Goal: Information Seeking & Learning: Check status

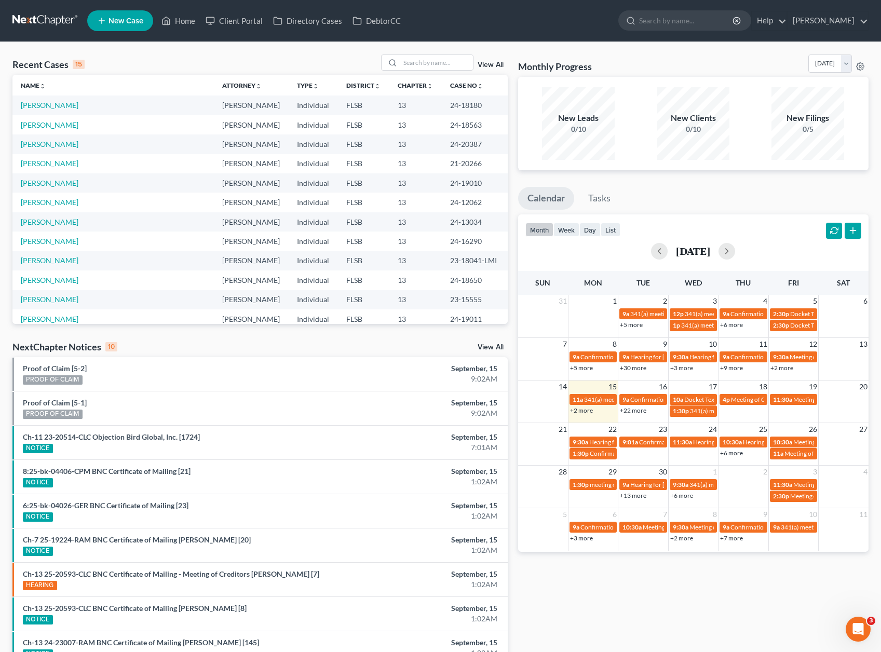
click at [493, 349] on link "View All" at bounding box center [491, 347] width 26 height 7
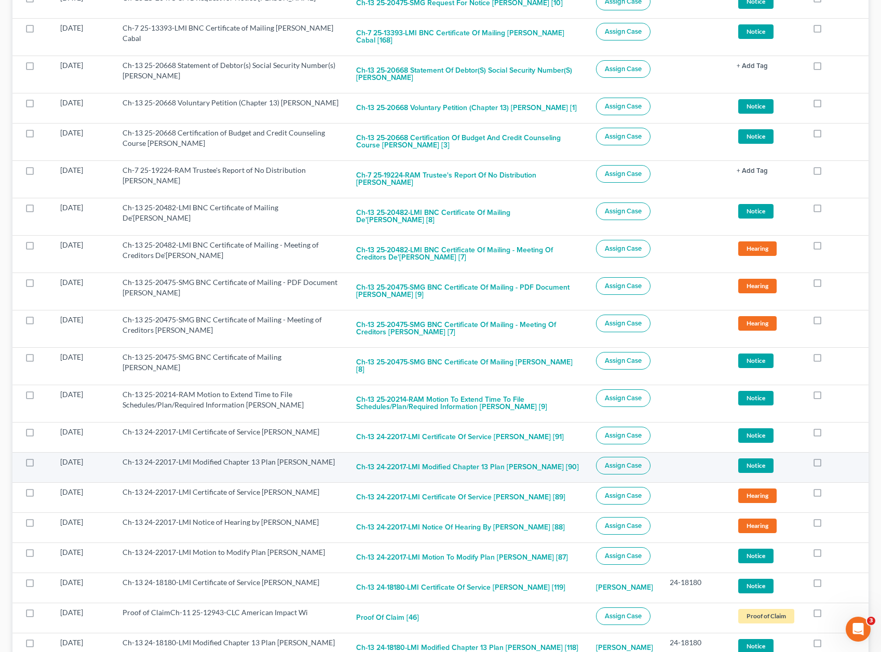
scroll to position [827, 0]
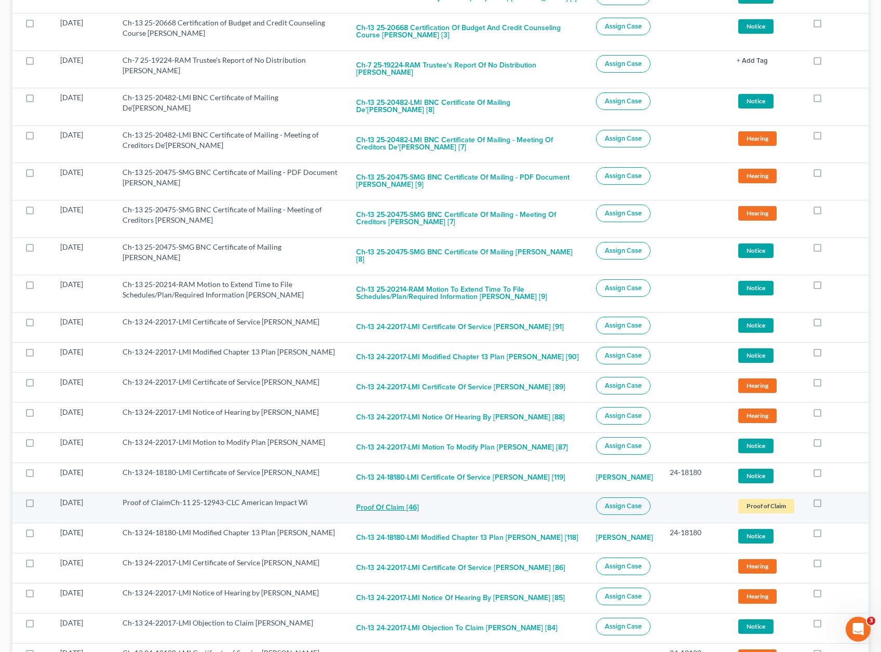
click at [379, 504] on button "Proof of Claim [46]" at bounding box center [387, 508] width 63 height 21
checkbox input "true"
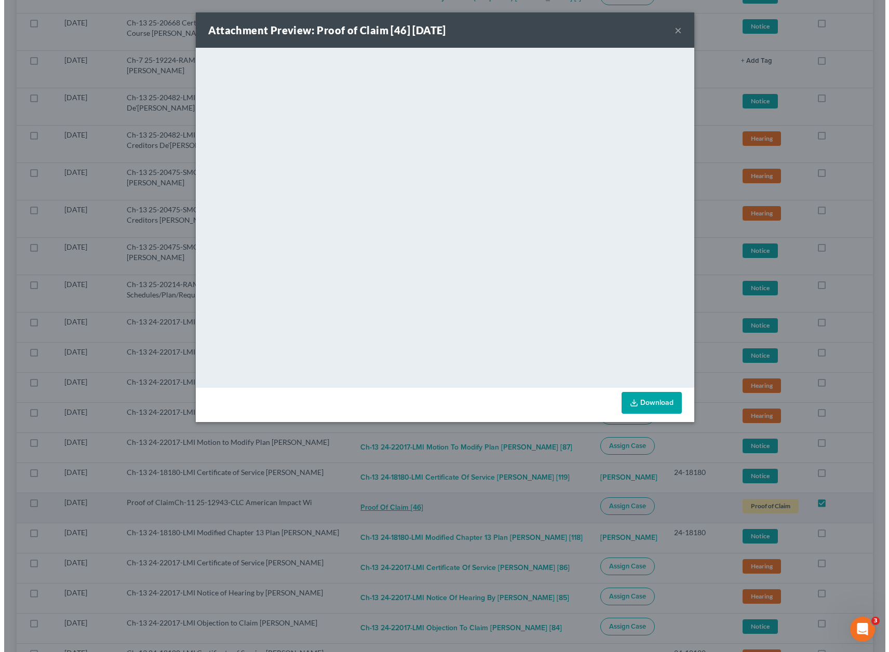
scroll to position [813, 0]
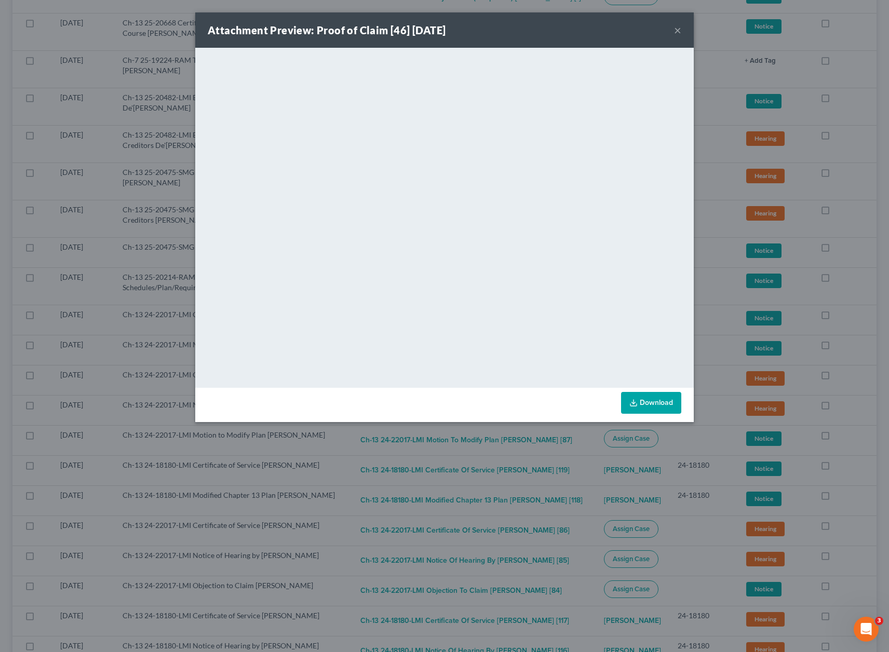
click at [350, 515] on div "Attachment Preview: Proof of Claim [46] [DATE] × <object ng-attr-data='[URL][DO…" at bounding box center [444, 326] width 889 height 652
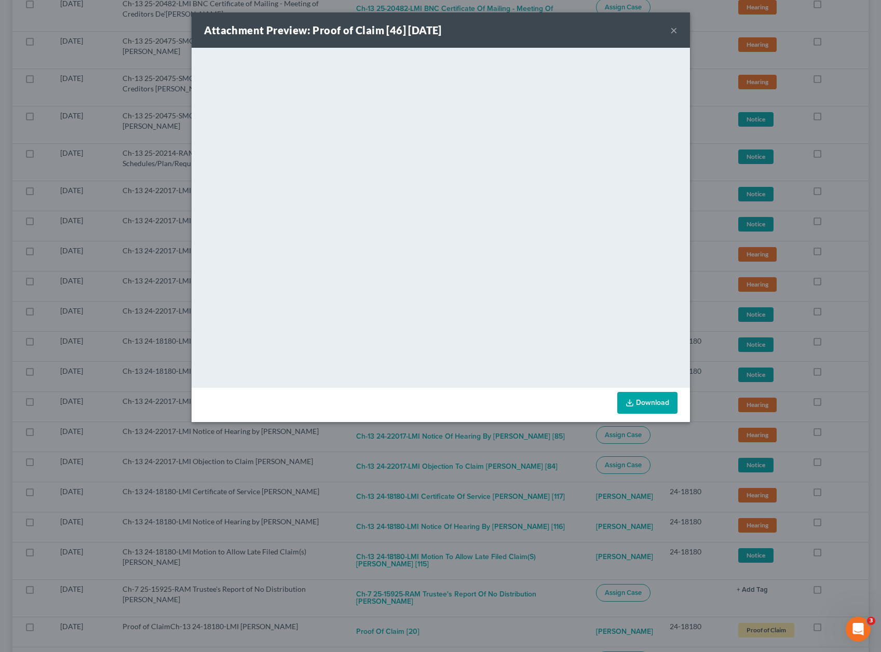
click at [381, 506] on div at bounding box center [440, 326] width 881 height 652
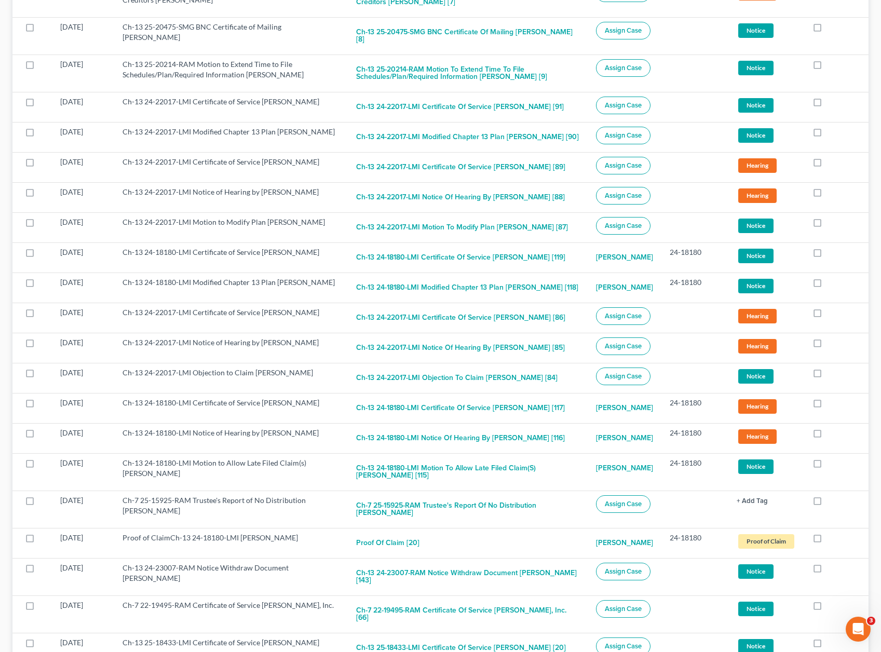
scroll to position [0, 0]
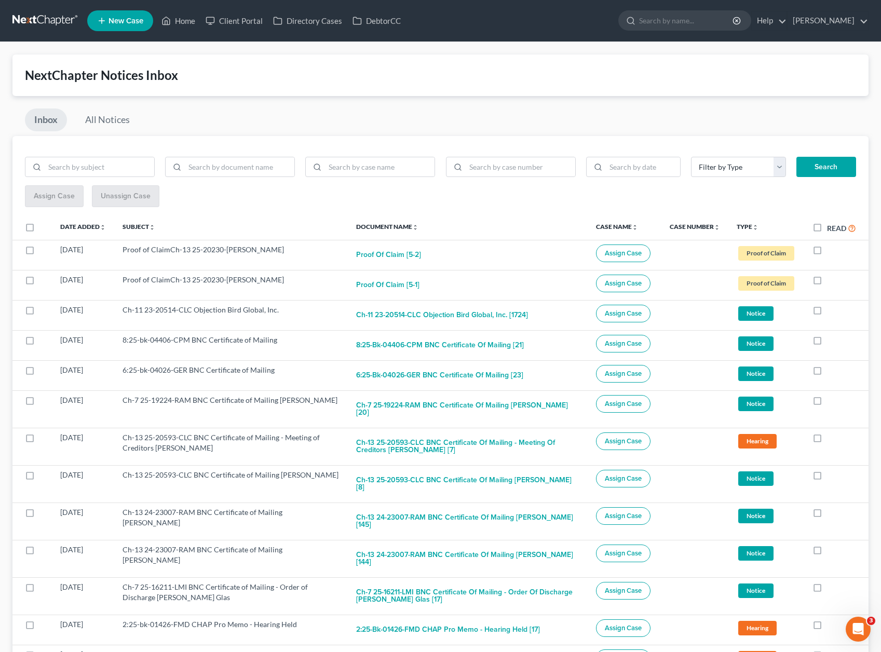
click at [447, 91] on div "NextChapter Notices Inbox" at bounding box center [440, 76] width 857 height 42
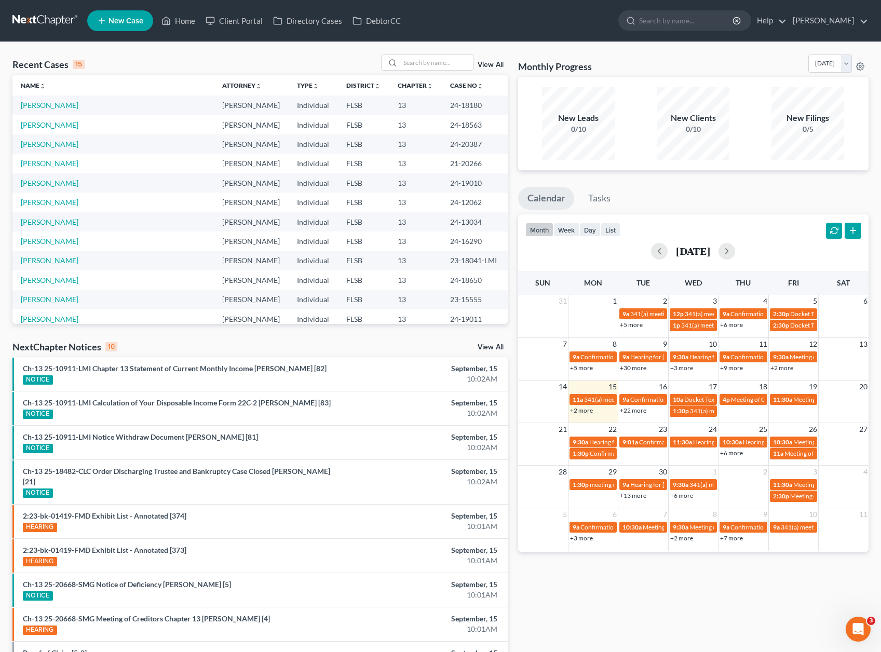
click at [491, 347] on link "View All" at bounding box center [491, 347] width 26 height 7
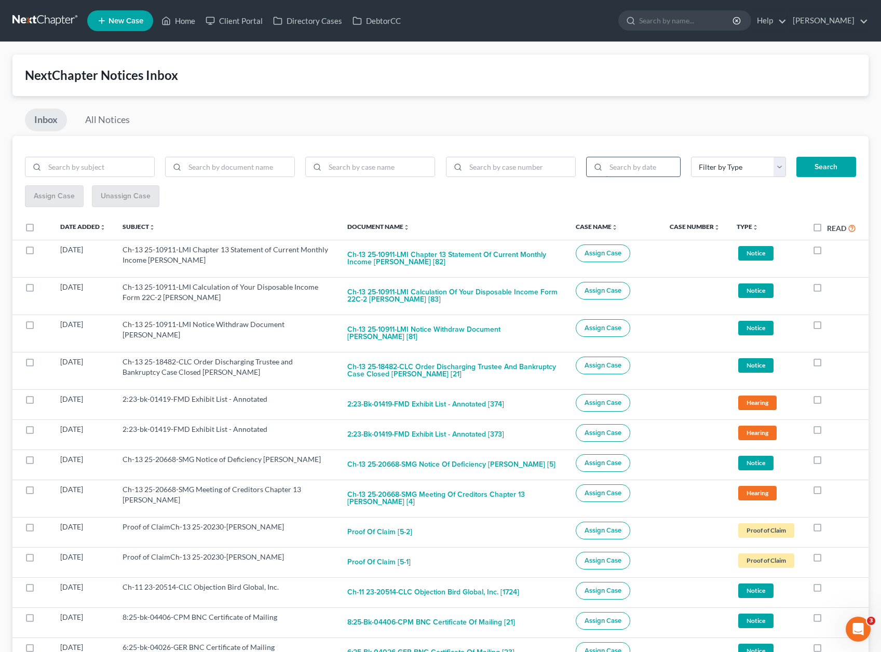
click at [653, 169] on input "search" at bounding box center [643, 167] width 75 height 20
click at [661, 165] on input "search" at bounding box center [643, 167] width 75 height 20
type input "08/08/2025"
click at [640, 125] on div "Inbox All Notices" at bounding box center [440, 123] width 857 height 28
click at [828, 165] on button "Search" at bounding box center [827, 167] width 60 height 21
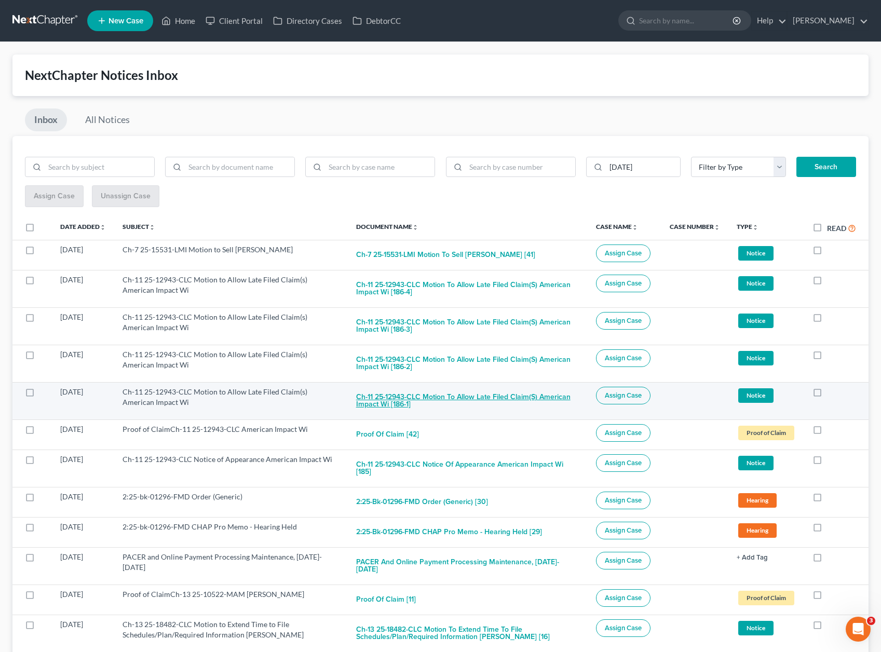
click at [385, 399] on button "Ch-11 25-12943-CLC Motion to Allow Late Filed Claim(s) American Impact Wi [186-…" at bounding box center [467, 401] width 223 height 28
checkbox input "true"
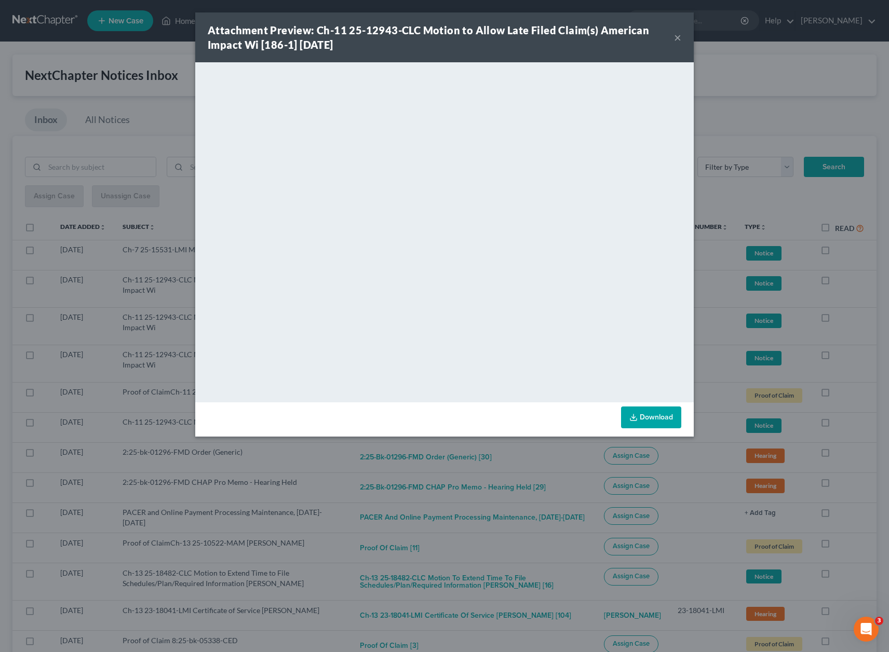
click at [677, 38] on button "×" at bounding box center [677, 37] width 7 height 12
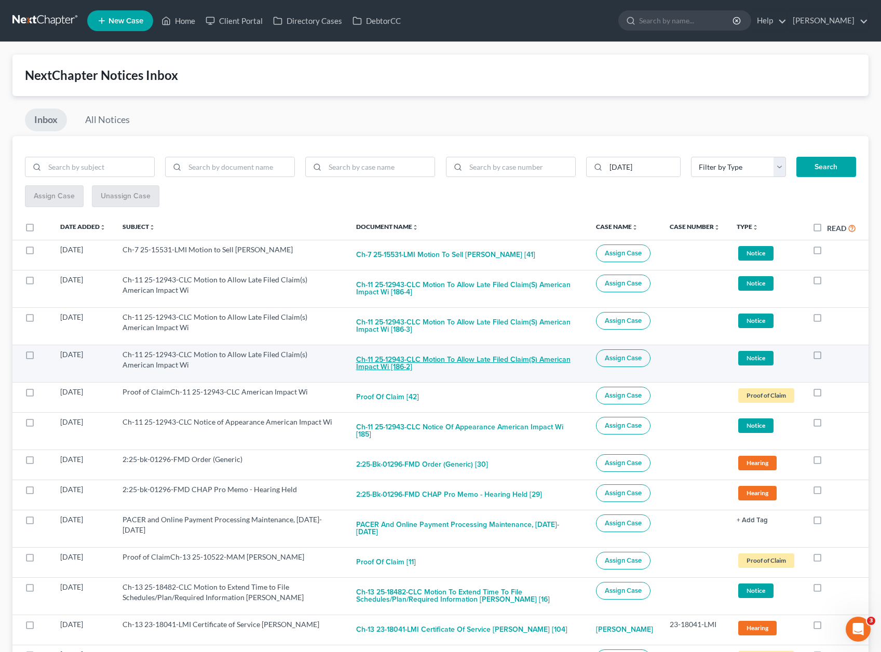
click at [385, 365] on button "Ch-11 25-12943-CLC Motion to Allow Late Filed Claim(s) American Impact Wi [186-…" at bounding box center [467, 364] width 223 height 28
checkbox input "true"
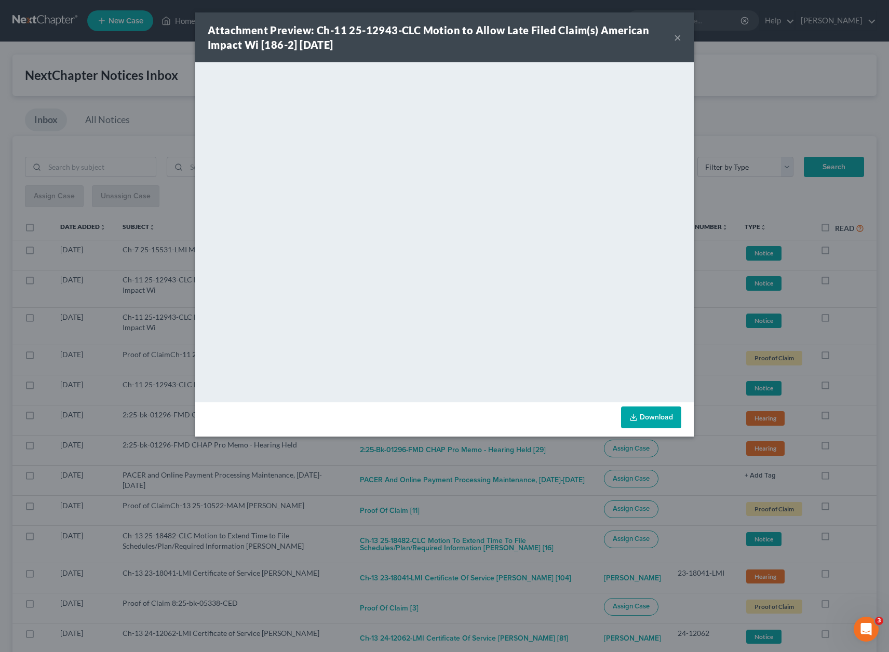
click at [676, 38] on button "×" at bounding box center [677, 37] width 7 height 12
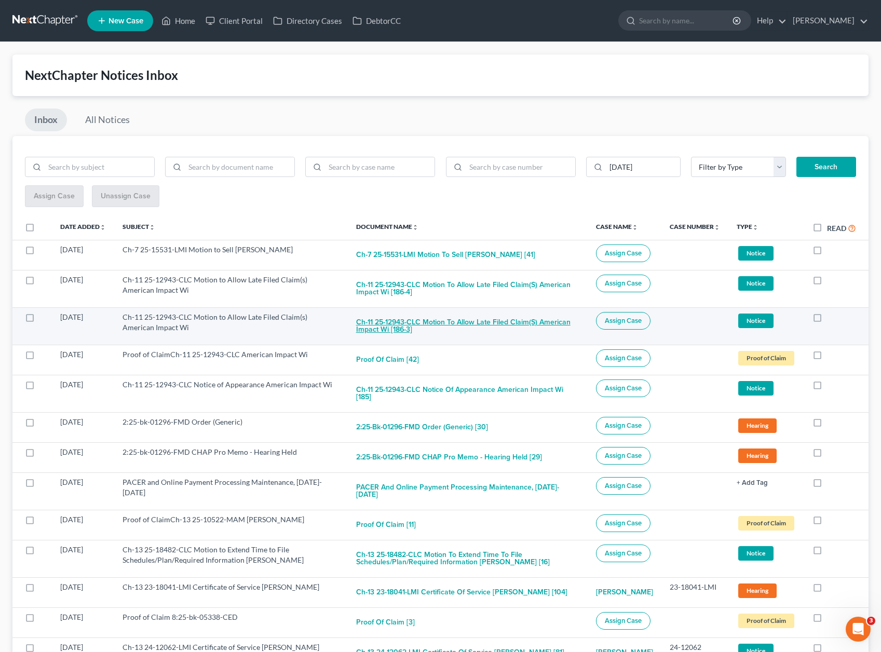
click at [393, 332] on button "Ch-11 25-12943-CLC Motion to Allow Late Filed Claim(s) American Impact Wi [186-…" at bounding box center [467, 326] width 223 height 28
checkbox input "true"
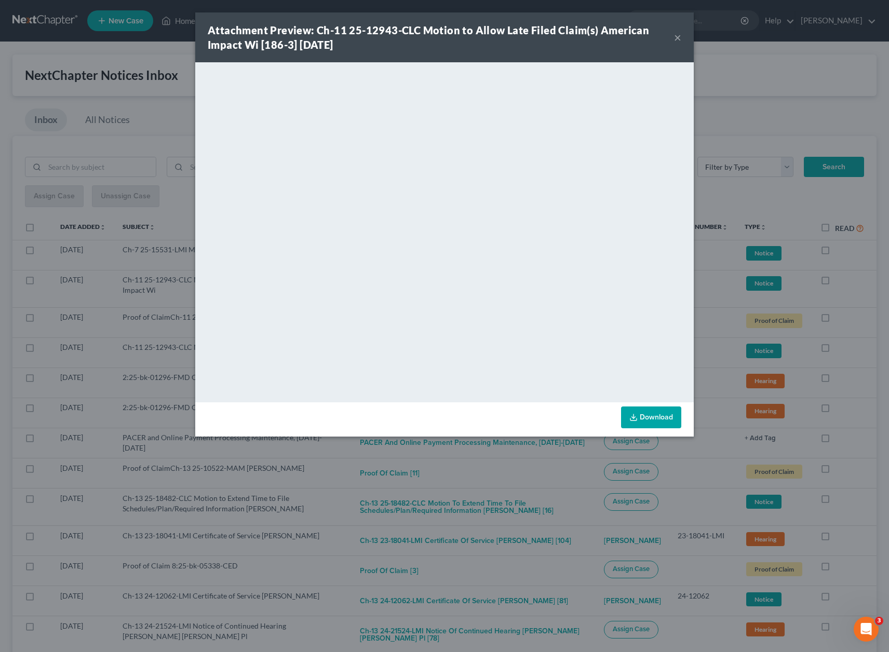
click at [103, 104] on div "Attachment Preview: Ch-11 25-12943-CLC Motion to Allow Late Filed Claim(s) Amer…" at bounding box center [444, 326] width 889 height 652
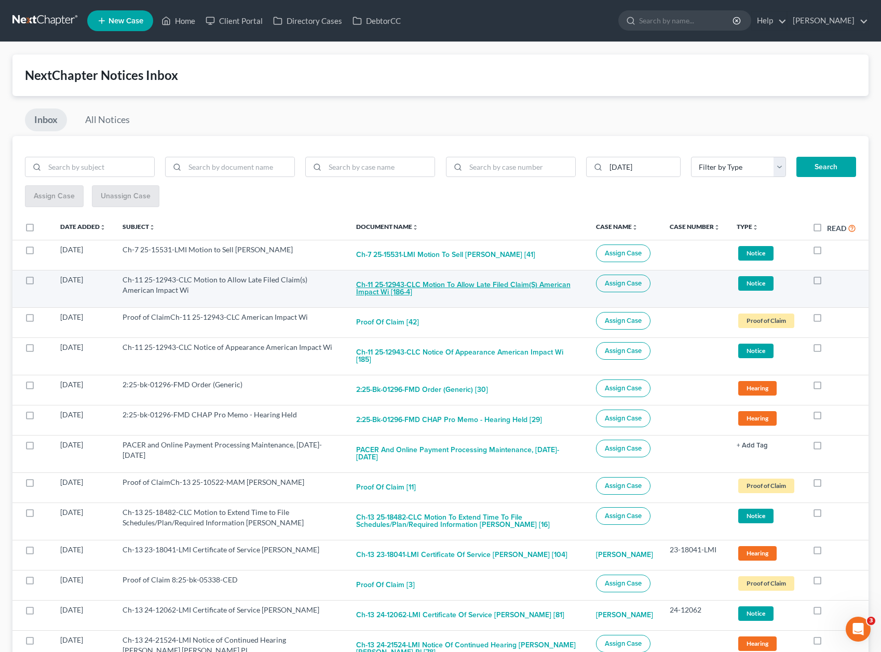
click at [393, 293] on button "Ch-11 25-12943-CLC Motion to Allow Late Filed Claim(s) American Impact Wi [186-…" at bounding box center [467, 289] width 223 height 28
checkbox input "true"
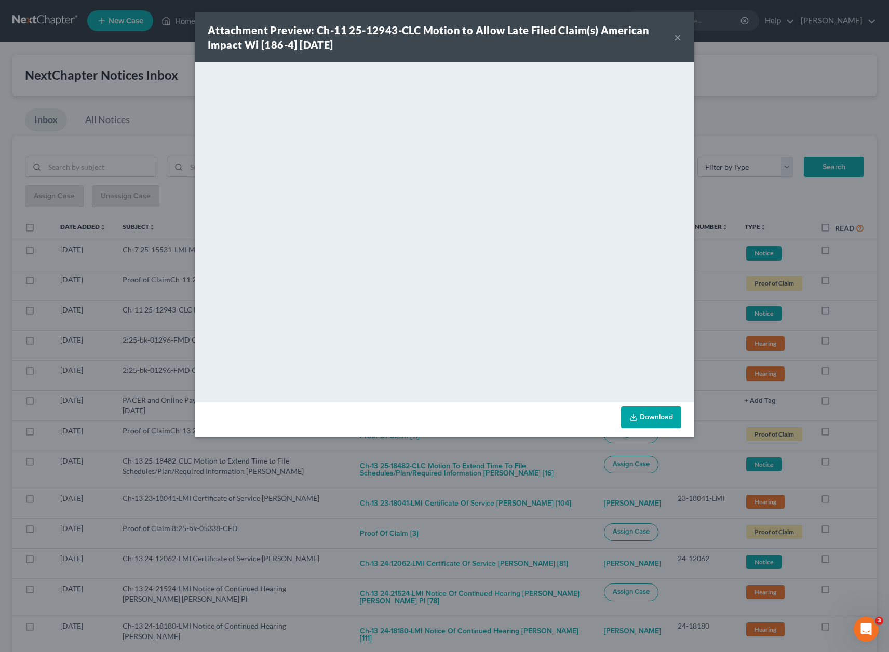
click at [735, 114] on div "Attachment Preview: Ch-11 25-12943-CLC Motion to Allow Late Filed Claim(s) Amer…" at bounding box center [444, 326] width 889 height 652
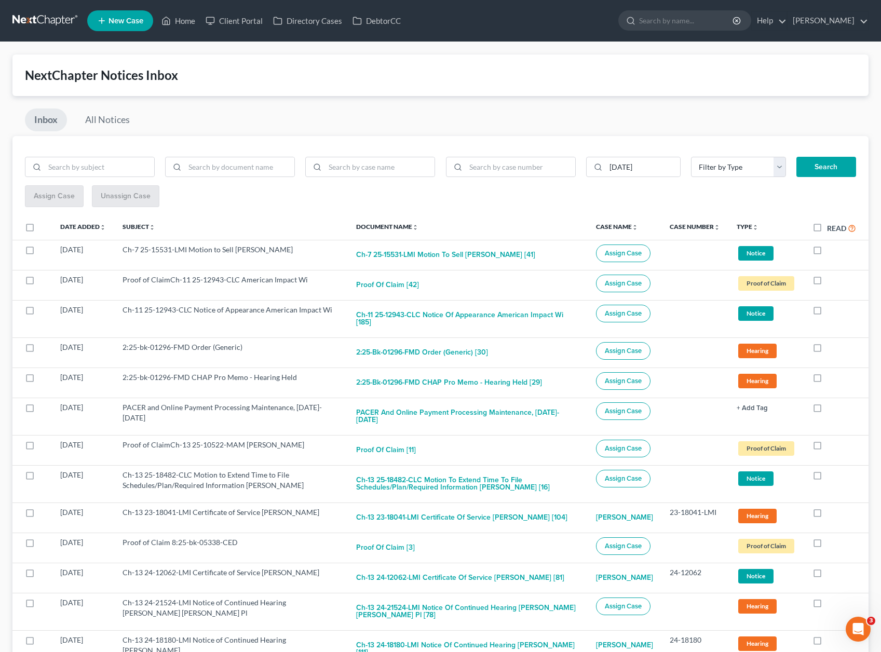
click at [367, 109] on div "Inbox All Notices" at bounding box center [440, 123] width 857 height 28
